Goal: Transaction & Acquisition: Purchase product/service

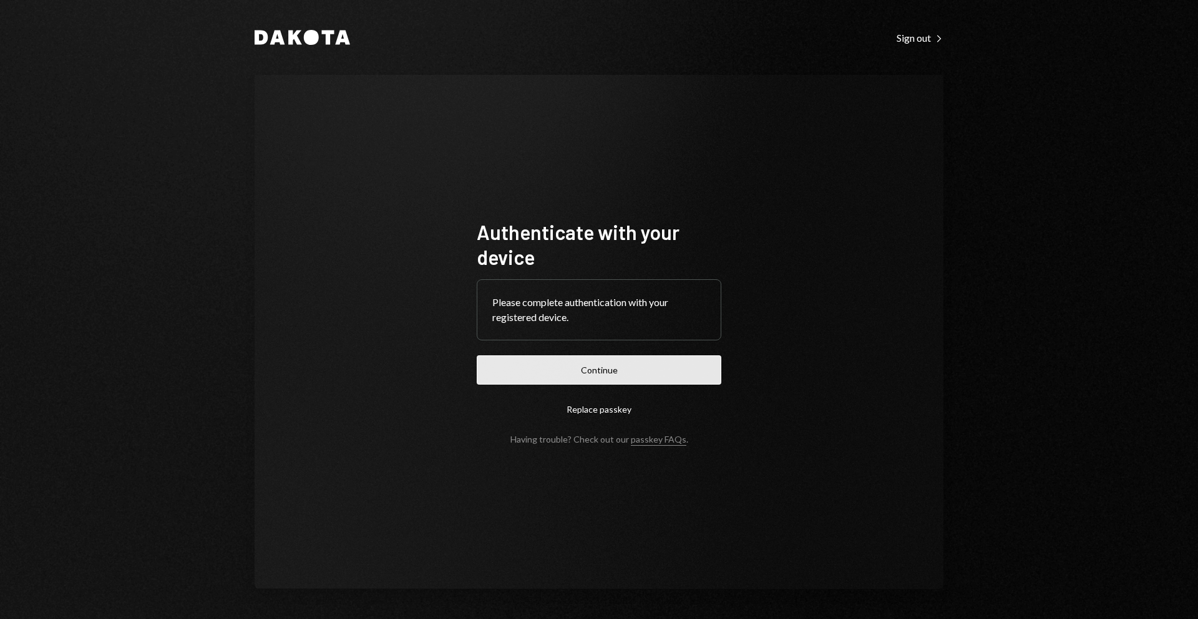
click at [677, 365] on button "Continue" at bounding box center [599, 370] width 244 height 29
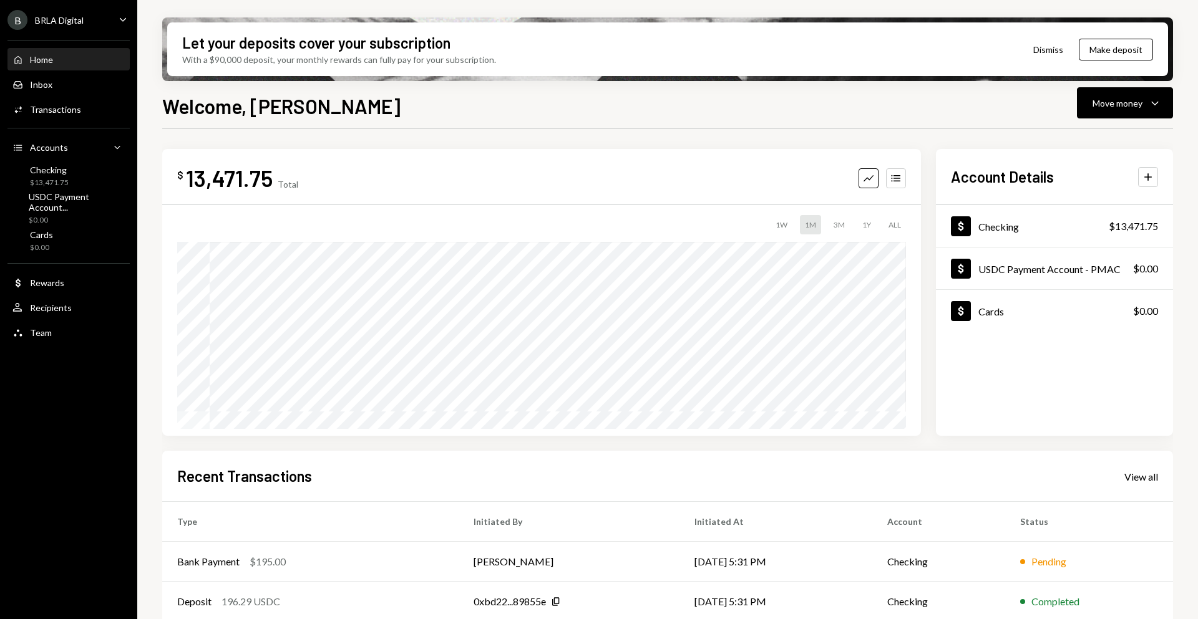
click at [1120, 119] on div "Welcome, [PERSON_NAME] Move money Caret Down $ 13,471.75 Total Graph Accounts 1…" at bounding box center [667, 392] width 1010 height 602
click at [1118, 110] on div "Move money Caret Down" at bounding box center [1124, 102] width 65 height 15
click at [1092, 132] on div "Withdraw Send" at bounding box center [1105, 141] width 125 height 28
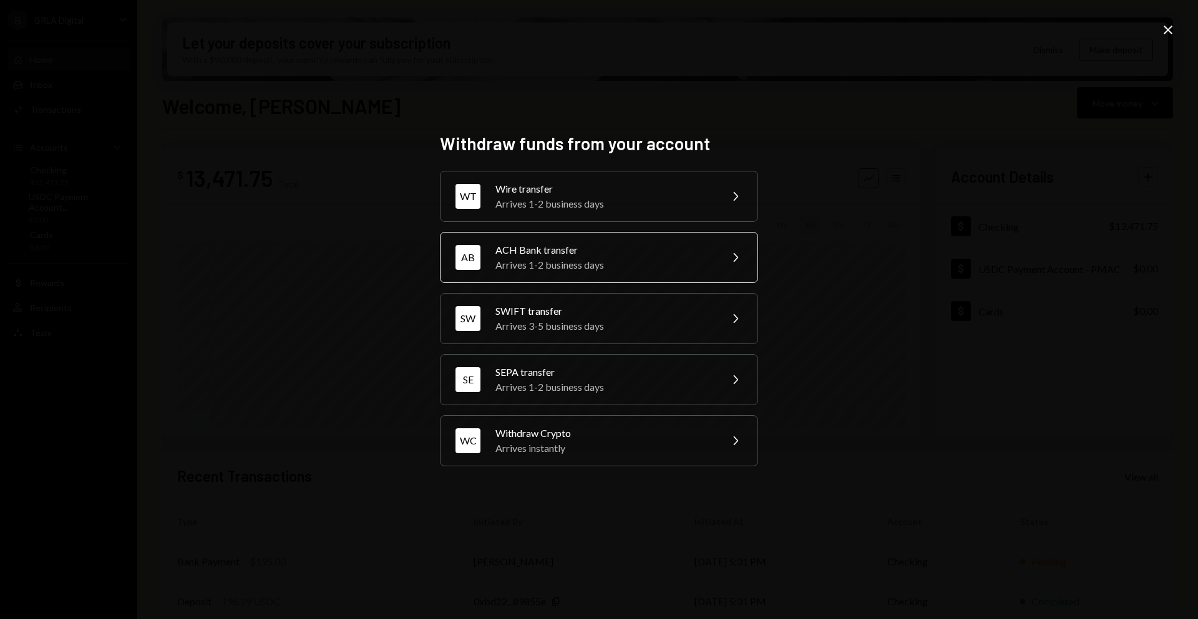
click at [566, 260] on div "Arrives 1-2 business days" at bounding box center [603, 265] width 217 height 15
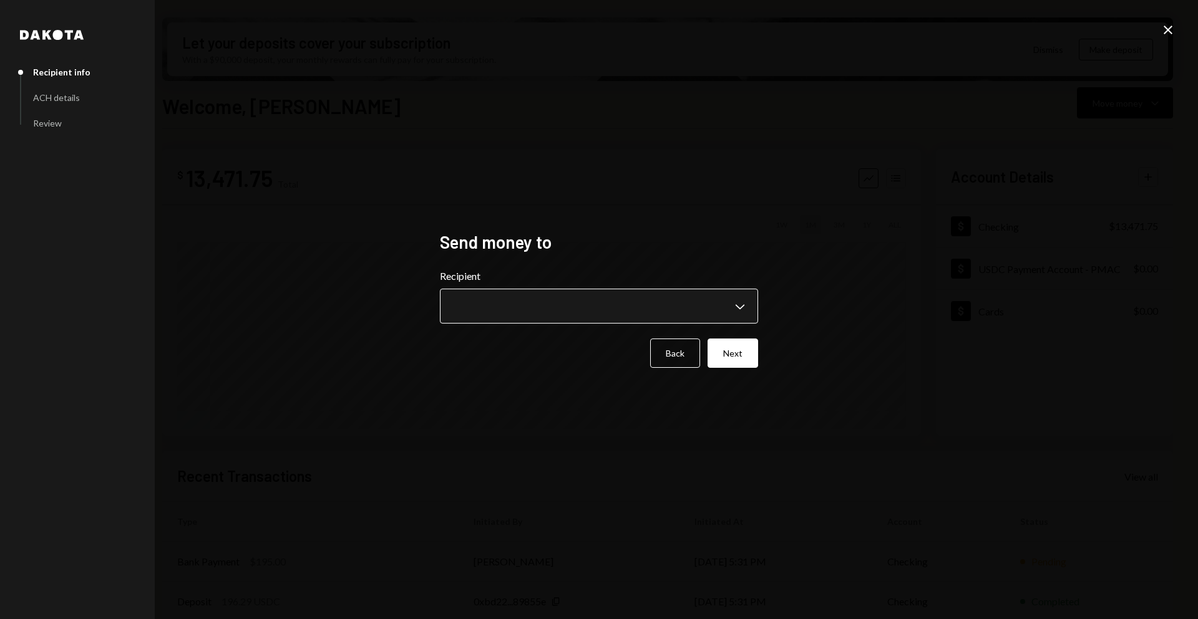
click at [606, 301] on body "B BRLA Digital Caret Down Home Home Inbox Inbox Activities Transactions Account…" at bounding box center [599, 309] width 1198 height 619
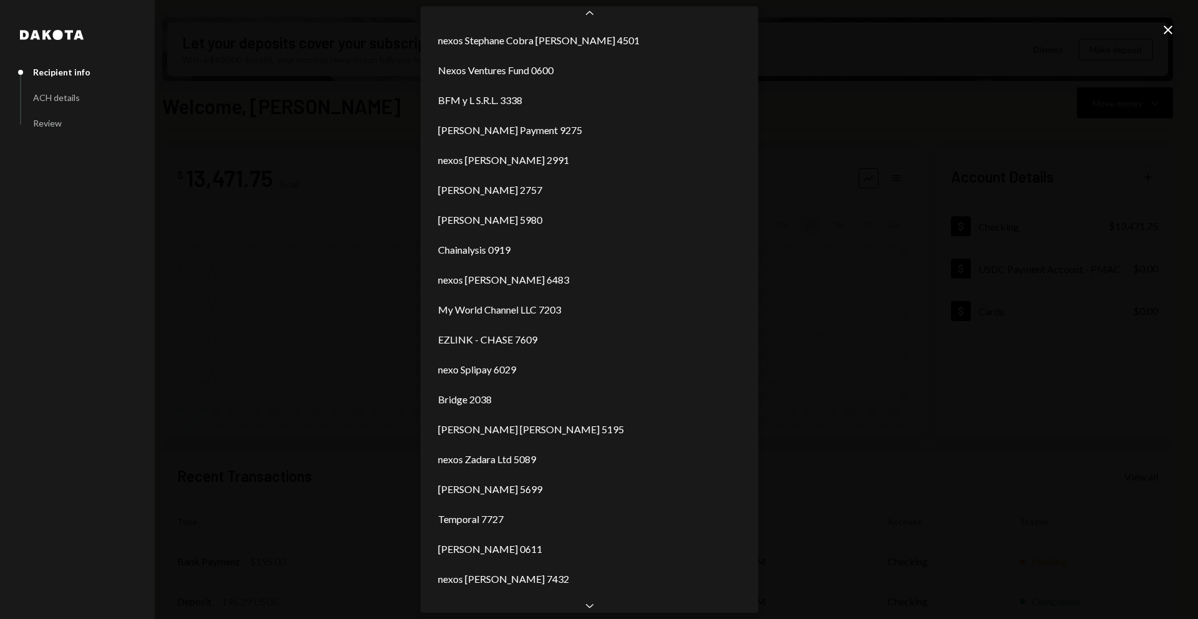
scroll to position [496, 0]
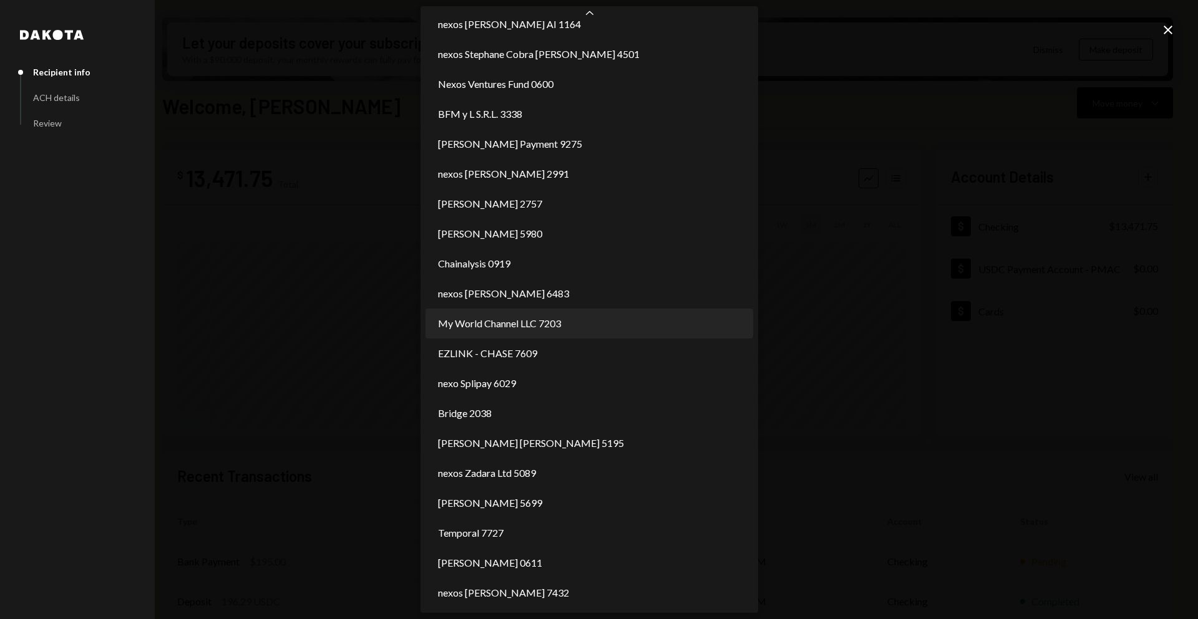
select select "**********"
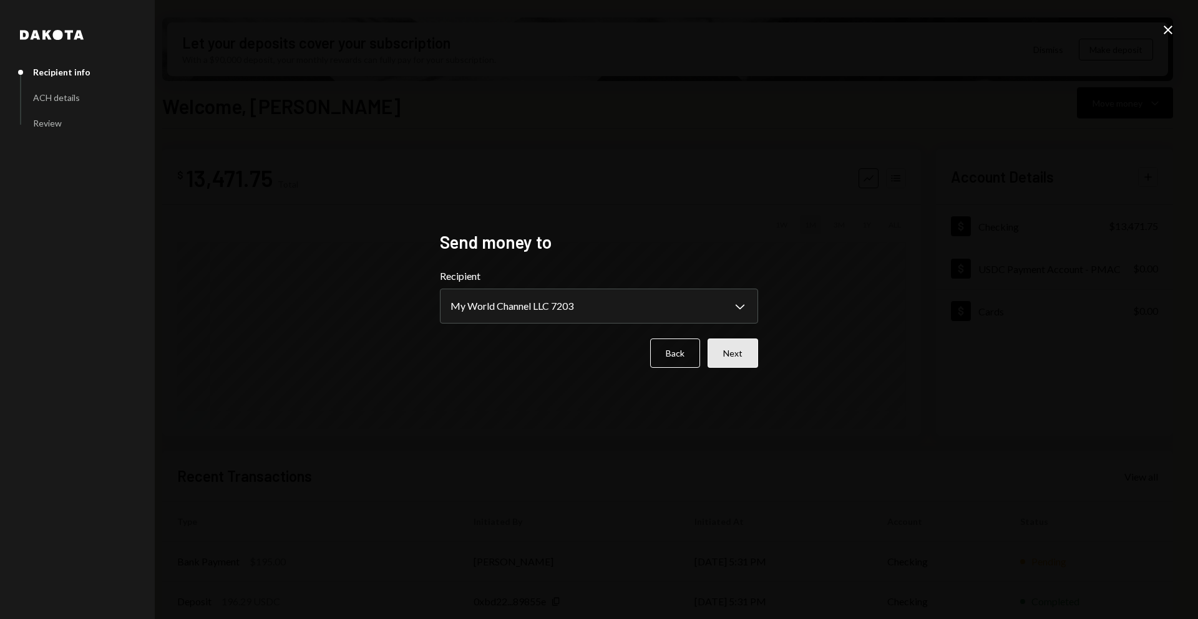
click at [733, 362] on button "Next" at bounding box center [732, 353] width 51 height 29
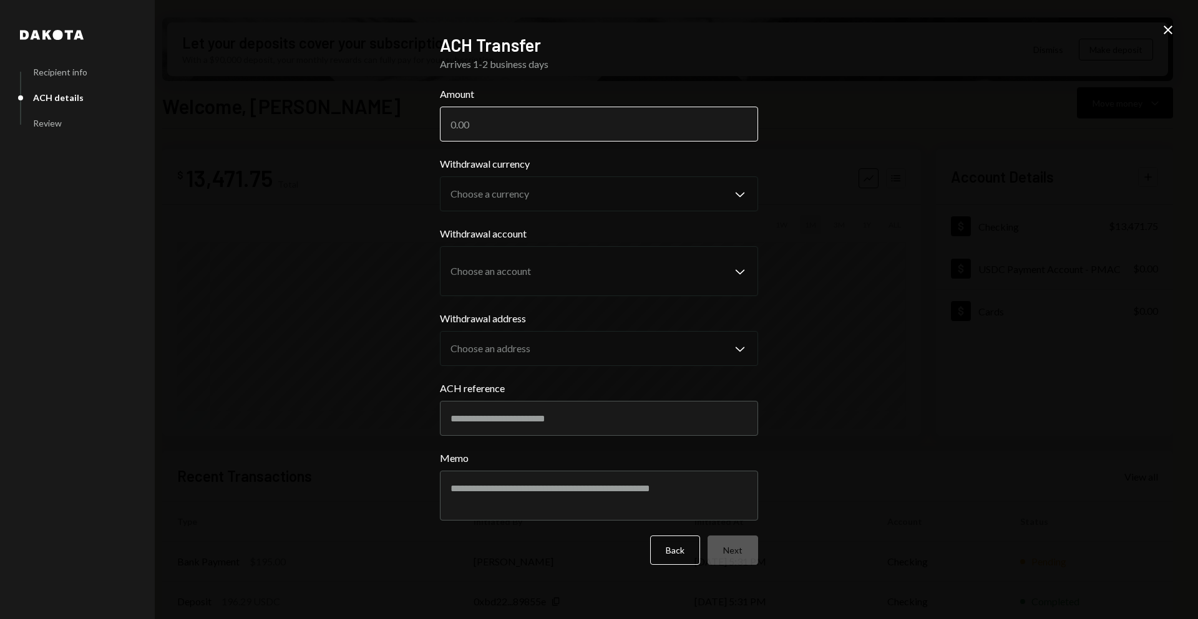
drag, startPoint x: 508, startPoint y: 111, endPoint x: 520, endPoint y: 122, distance: 15.9
click at [509, 111] on input "Amount" at bounding box center [599, 124] width 318 height 35
paste input "550.00"
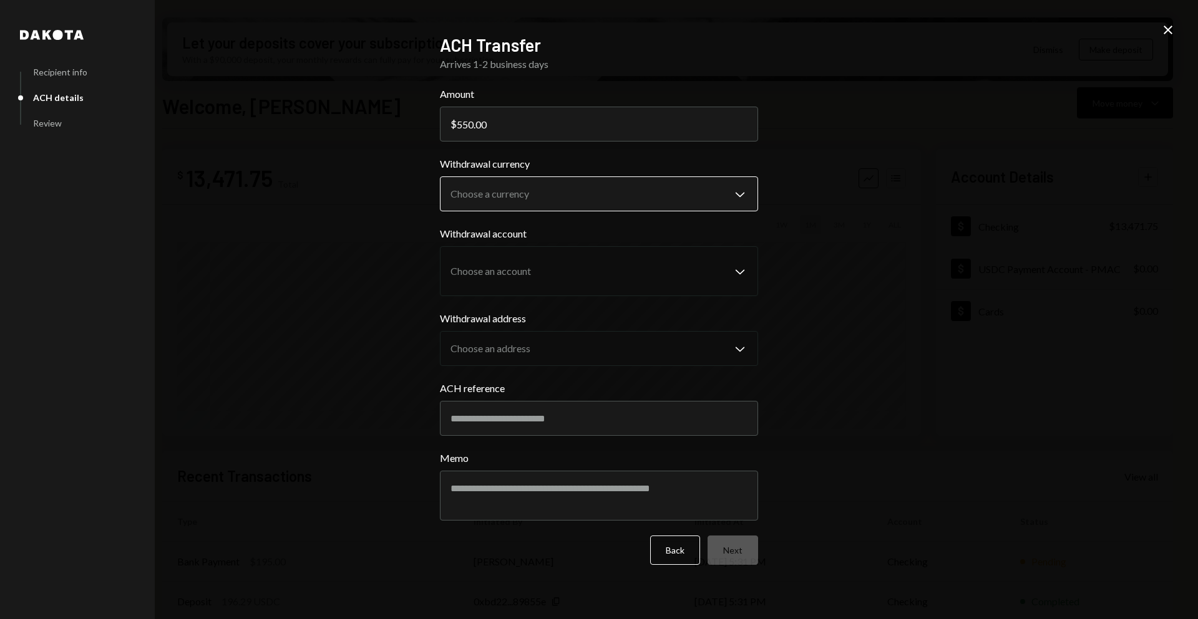
type input "550.00"
click at [677, 195] on body "B BRLA Digital Caret Down Home Home Inbox Inbox Activities Transactions Account…" at bounding box center [599, 309] width 1198 height 619
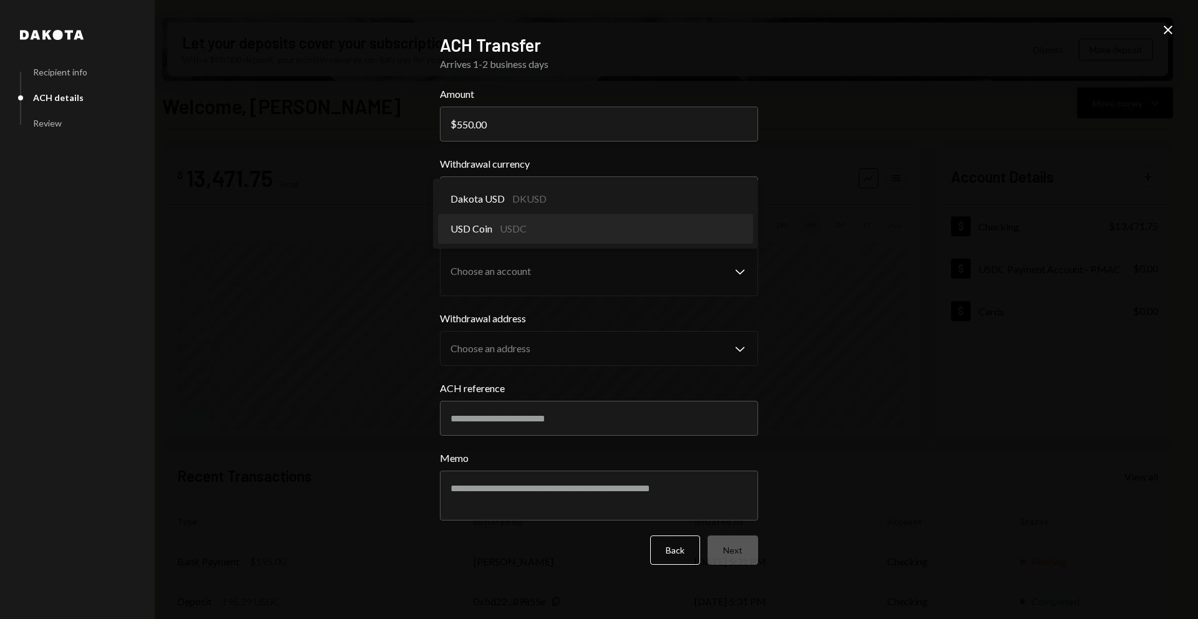
select select "****"
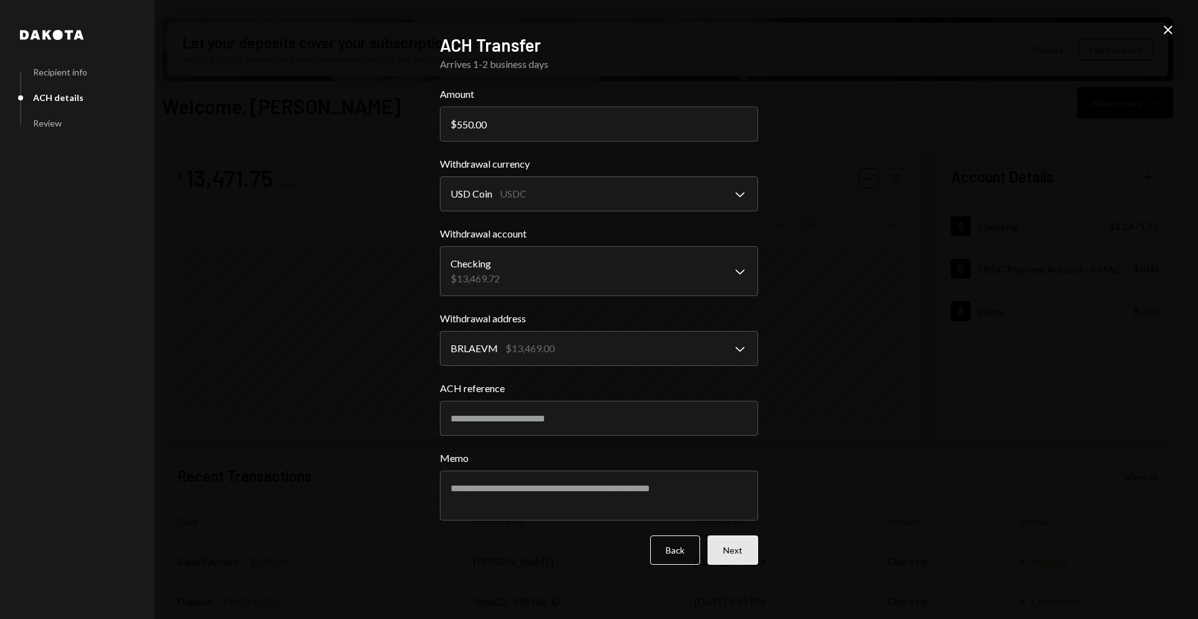
click at [750, 560] on button "Next" at bounding box center [732, 550] width 51 height 29
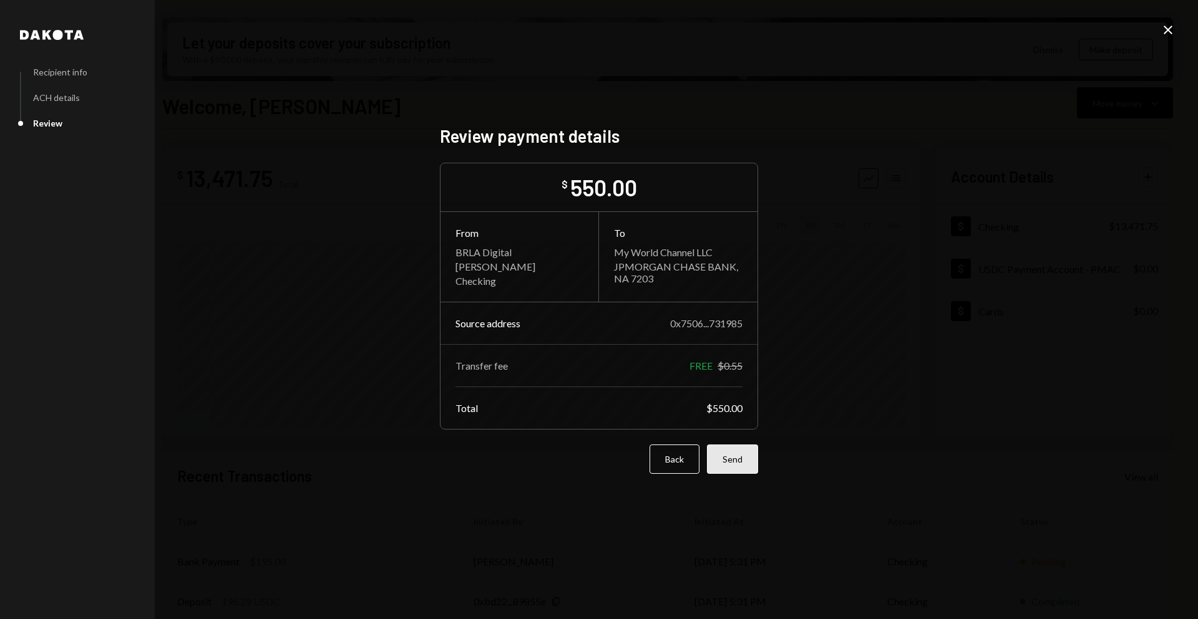
click at [743, 468] on button "Send" at bounding box center [732, 459] width 51 height 29
